Goal: Information Seeking & Learning: Check status

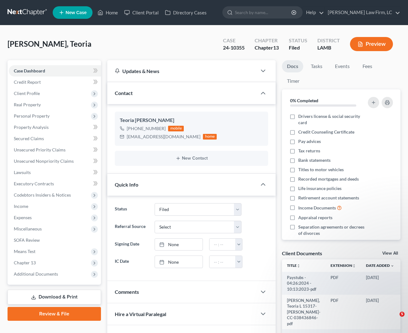
select select "2"
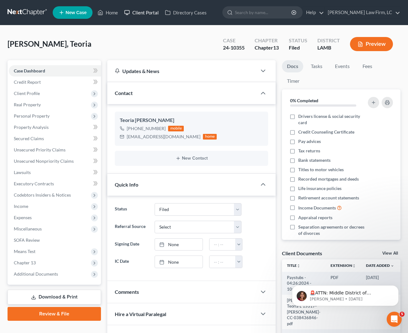
click at [135, 17] on link "Client Portal" at bounding box center [141, 12] width 41 height 11
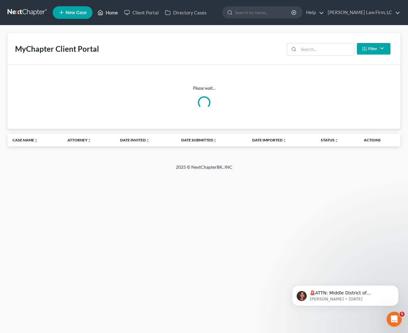
click at [115, 12] on link "Home" at bounding box center [107, 12] width 27 height 11
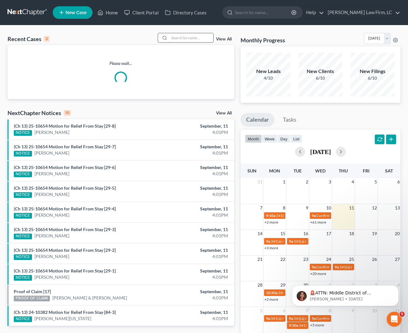
click at [183, 37] on input "search" at bounding box center [191, 37] width 44 height 9
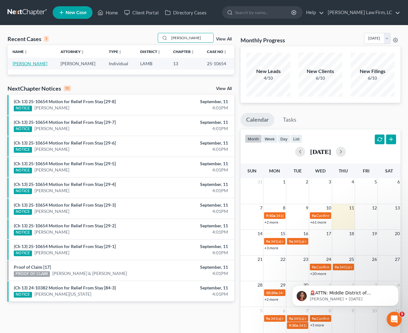
type input "[PERSON_NAME]"
click at [19, 64] on link "[PERSON_NAME]" at bounding box center [30, 63] width 35 height 5
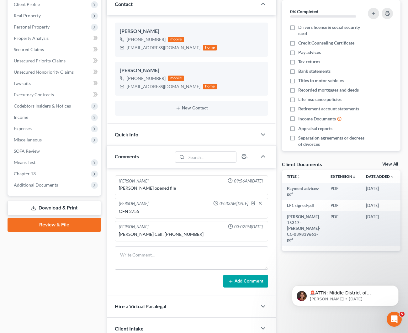
scroll to position [83, 0]
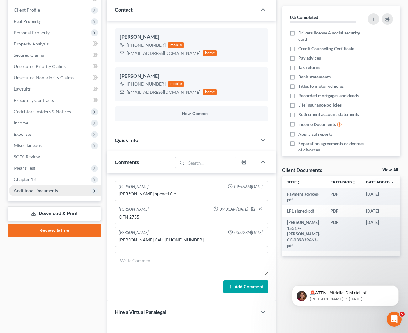
click at [51, 193] on span "Additional Documents" at bounding box center [55, 190] width 92 height 11
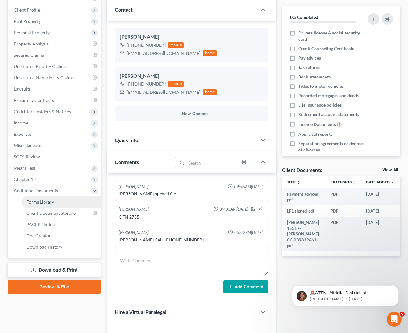
click at [58, 219] on link "PACER Notices" at bounding box center [61, 224] width 80 height 11
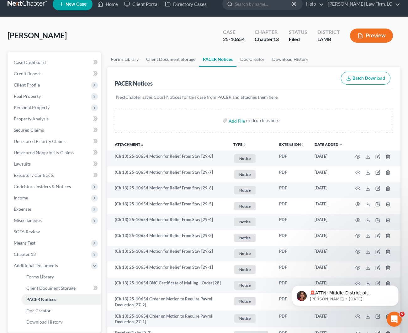
scroll to position [8, 0]
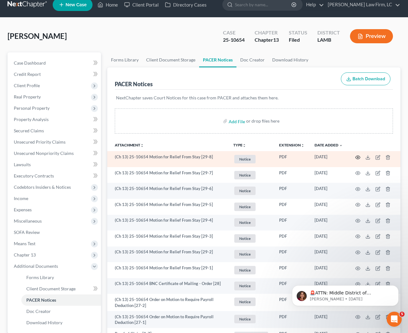
click at [357, 158] on icon "button" at bounding box center [357, 157] width 5 height 5
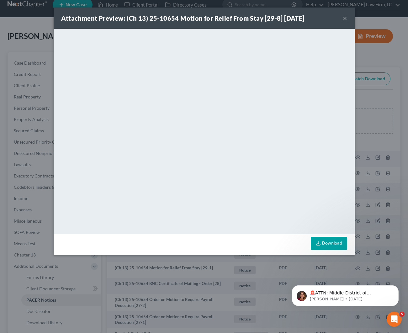
click at [343, 18] on button "×" at bounding box center [345, 18] width 4 height 8
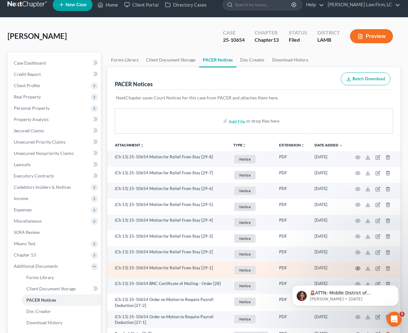
click at [356, 267] on icon "button" at bounding box center [357, 268] width 5 height 5
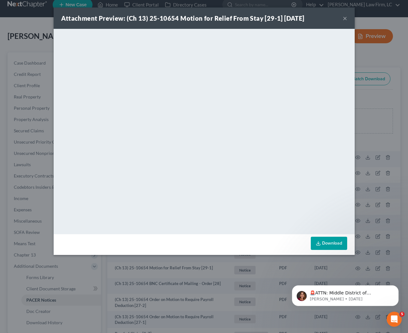
click at [344, 18] on button "×" at bounding box center [345, 18] width 4 height 8
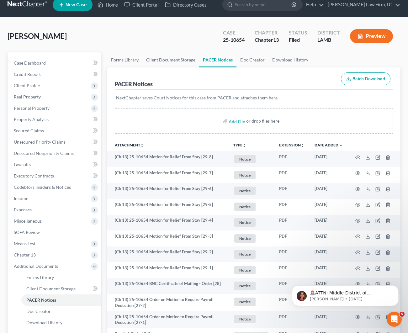
scroll to position [7, 0]
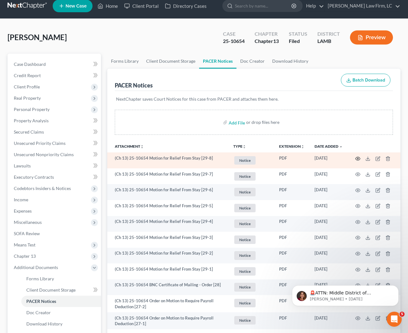
click at [357, 159] on icon "button" at bounding box center [357, 158] width 5 height 5
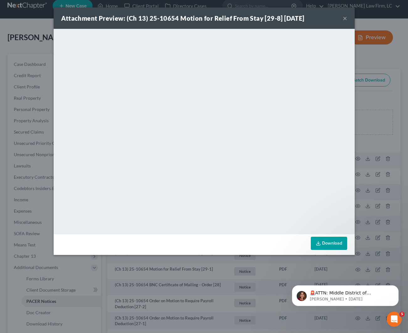
click at [343, 18] on button "×" at bounding box center [345, 18] width 4 height 8
